Goal: Transaction & Acquisition: Purchase product/service

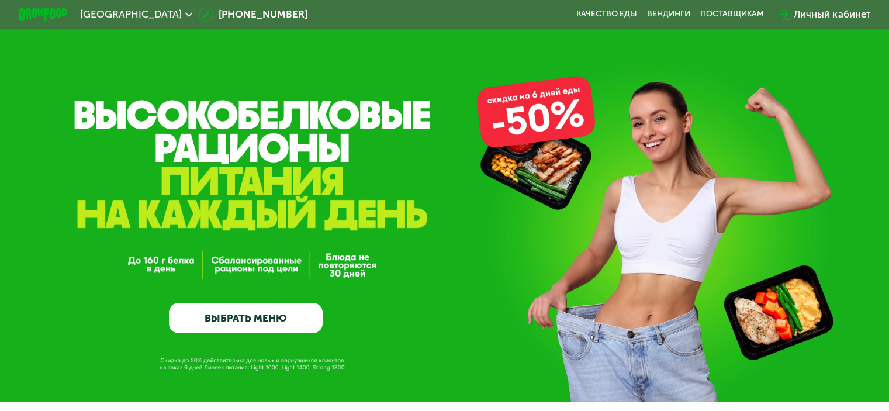
click at [283, 329] on link "ВЫБРАТЬ МЕНЮ" at bounding box center [246, 318] width 154 height 31
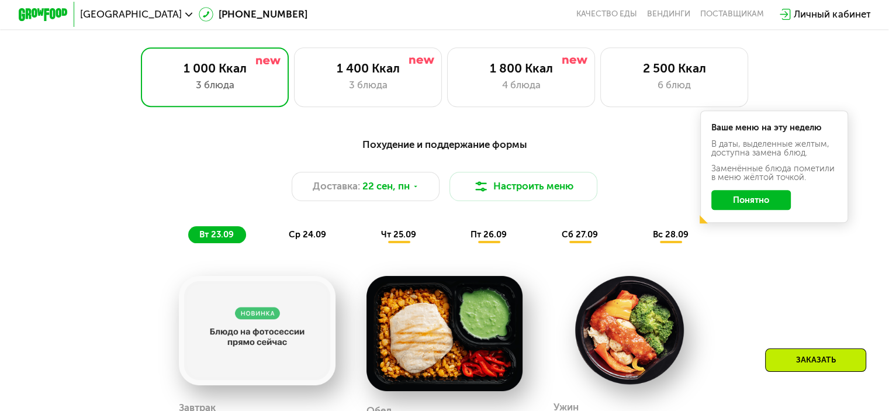
scroll to position [785, 0]
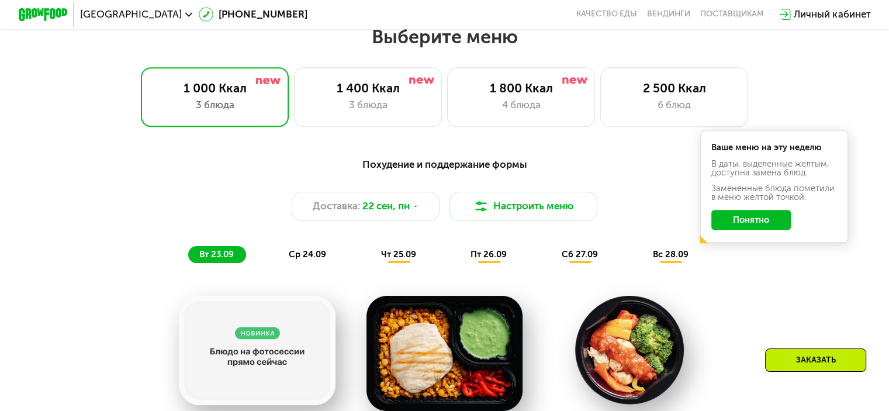
click at [752, 228] on button "Понятно" at bounding box center [750, 220] width 79 height 20
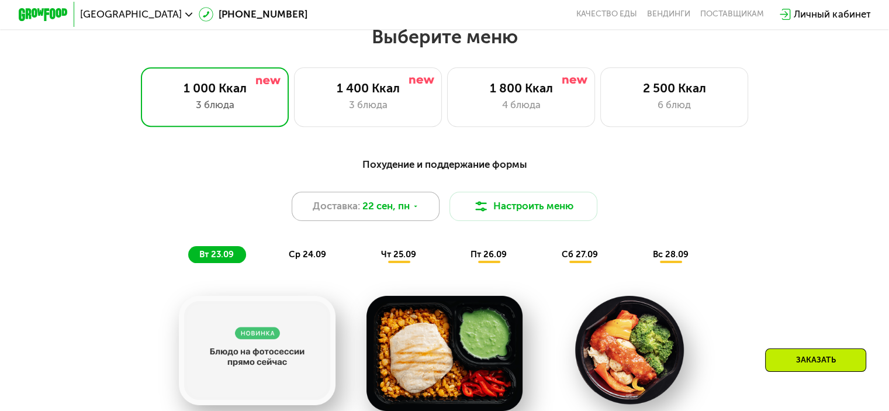
click at [416, 206] on div "Доставка: [DATE]" at bounding box center [366, 207] width 148 height 30
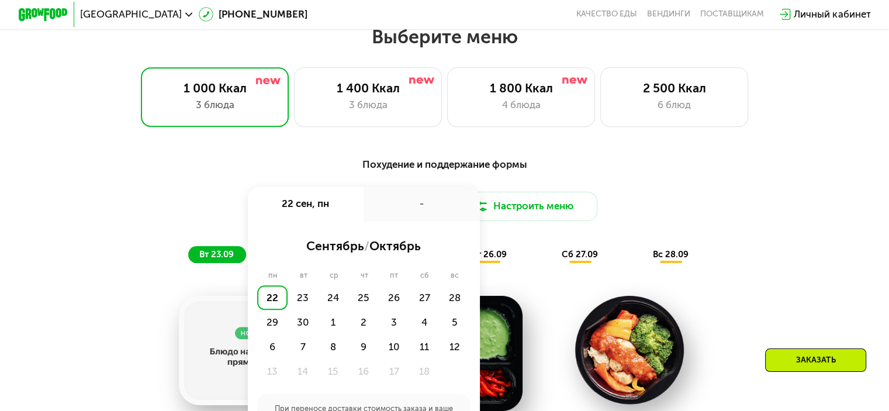
click at [416, 206] on div "-" at bounding box center [422, 203] width 116 height 34
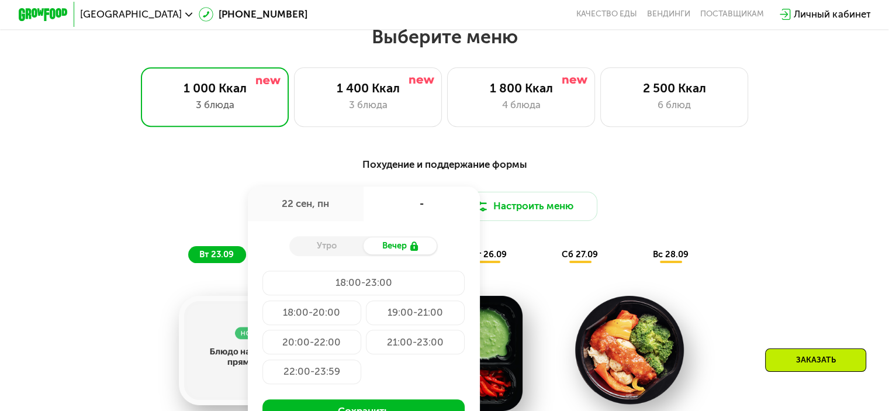
click at [629, 169] on div "Похудение и поддержание формы" at bounding box center [444, 164] width 731 height 15
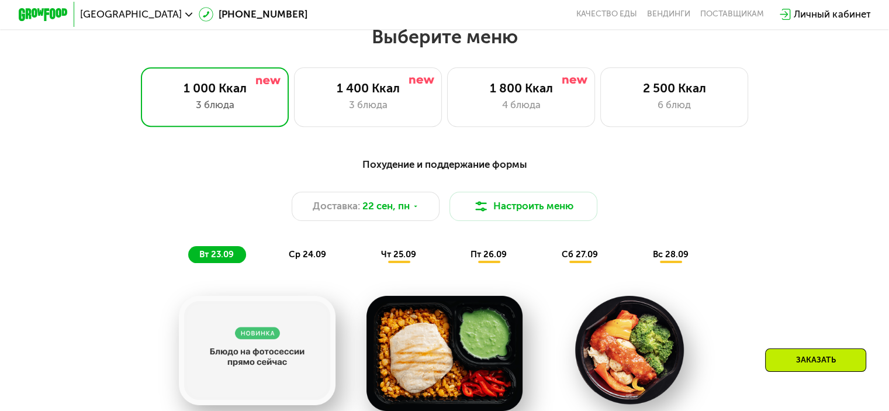
click at [414, 264] on div "чт 25.09" at bounding box center [399, 255] width 58 height 18
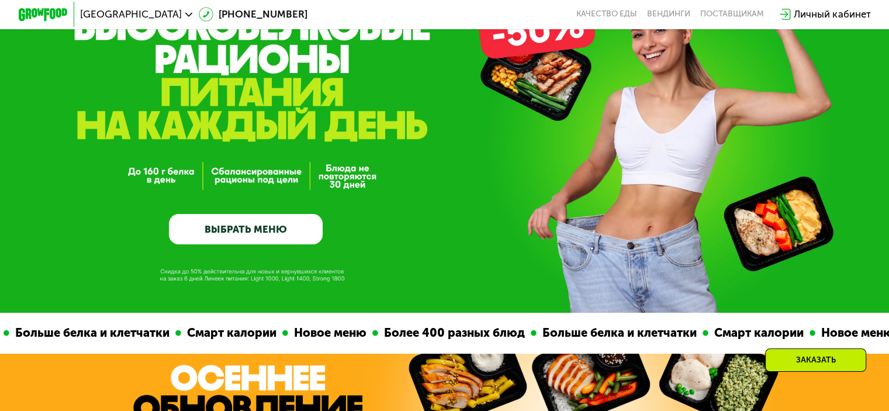
scroll to position [0, 0]
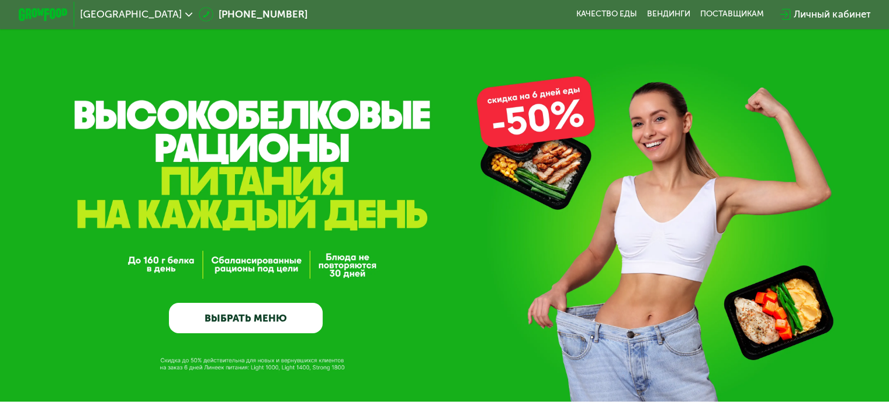
click at [561, 117] on div "GrowFood — доставка правильного питания ВЫБРАТЬ МЕНЮ" at bounding box center [444, 201] width 889 height 402
click at [248, 320] on link "ВЫБРАТЬ МЕНЮ" at bounding box center [246, 318] width 154 height 31
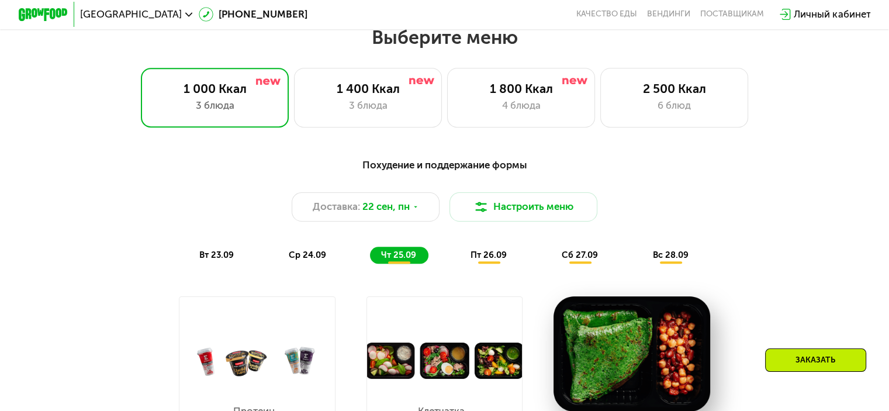
scroll to position [785, 0]
click at [200, 252] on div "вт 23.09" at bounding box center [217, 255] width 58 height 18
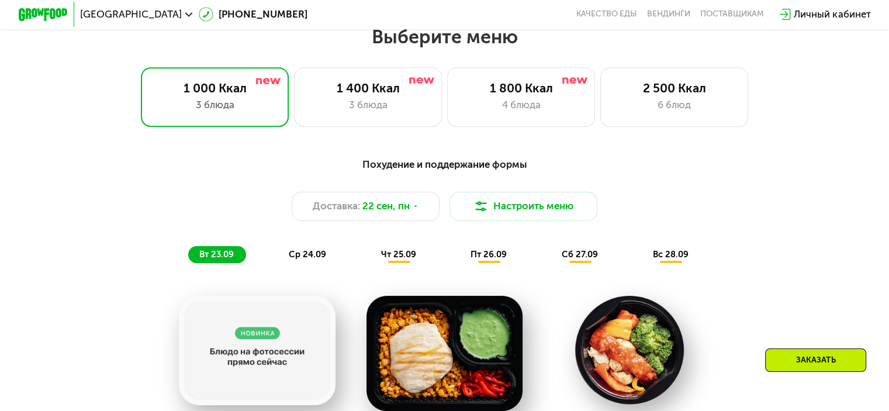
click at [683, 248] on div "Похудение и поддержание формы Доставка: [DATE] Настроить меню вт 23.09 ср 24.09…" at bounding box center [444, 210] width 731 height 107
click at [680, 254] on div "вс 28.09" at bounding box center [671, 255] width 59 height 18
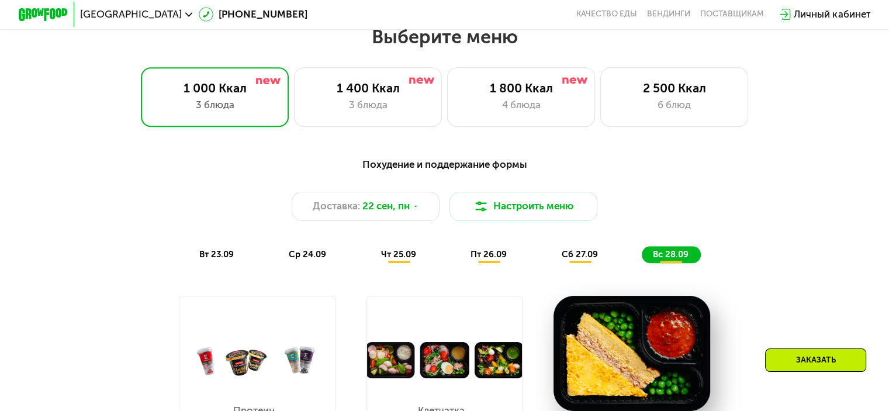
click at [226, 257] on span "вт 23.09" at bounding box center [216, 254] width 34 height 11
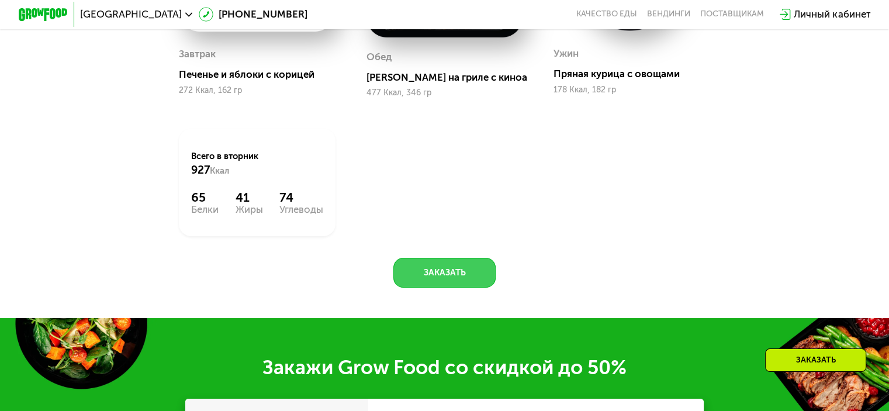
scroll to position [1487, 0]
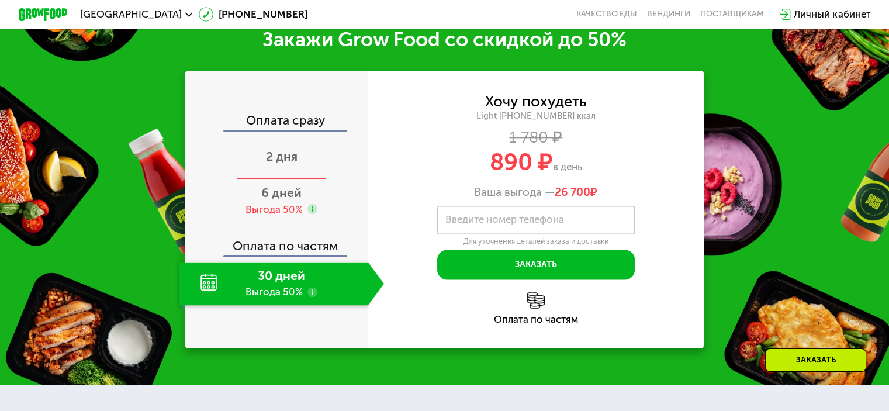
click at [295, 178] on div "2 дня" at bounding box center [281, 157] width 205 height 43
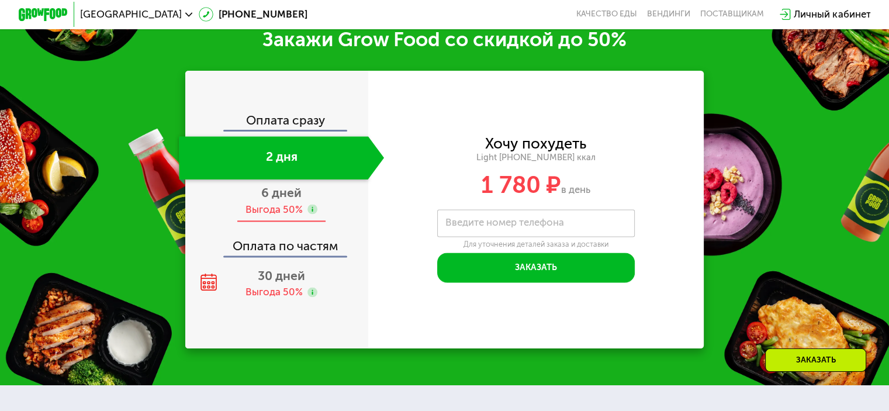
click at [290, 200] on span "6 дней" at bounding box center [281, 192] width 40 height 15
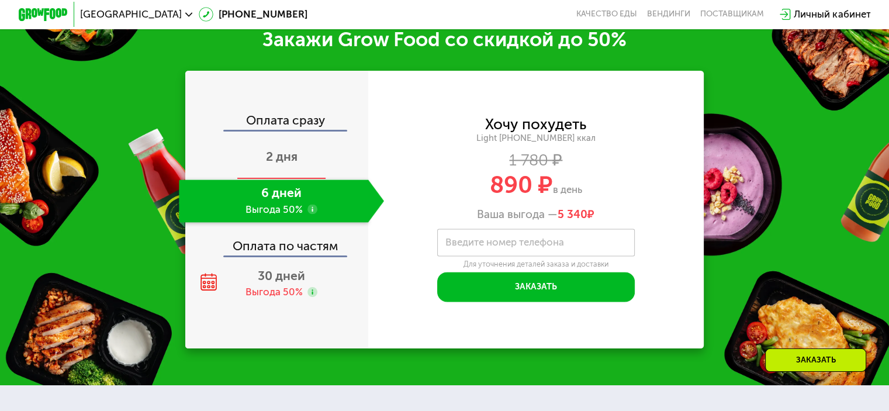
click at [290, 177] on div "2 дня" at bounding box center [281, 157] width 205 height 43
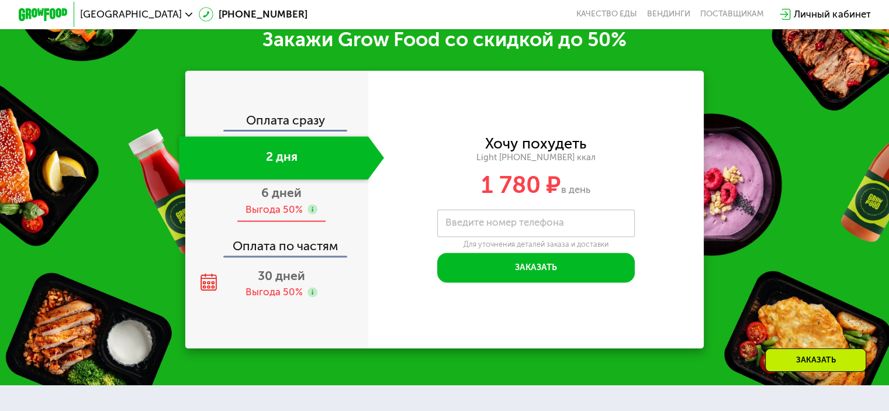
click at [290, 216] on div "Выгода 50%" at bounding box center [273, 209] width 57 height 13
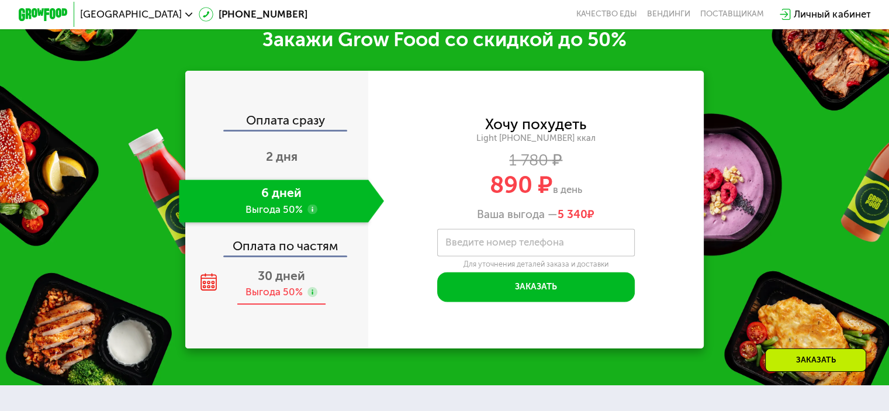
click at [294, 283] on span "30 дней" at bounding box center [281, 275] width 47 height 15
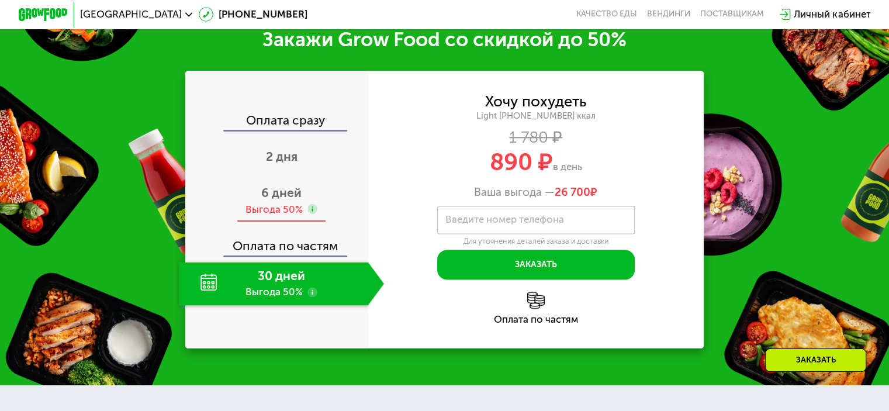
click at [297, 216] on div "Выгода 50%" at bounding box center [273, 209] width 57 height 13
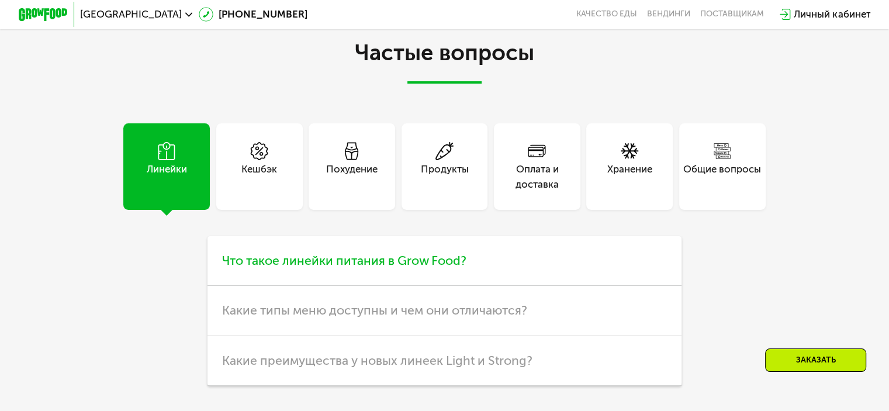
scroll to position [3240, 0]
